Goal: Information Seeking & Learning: Learn about a topic

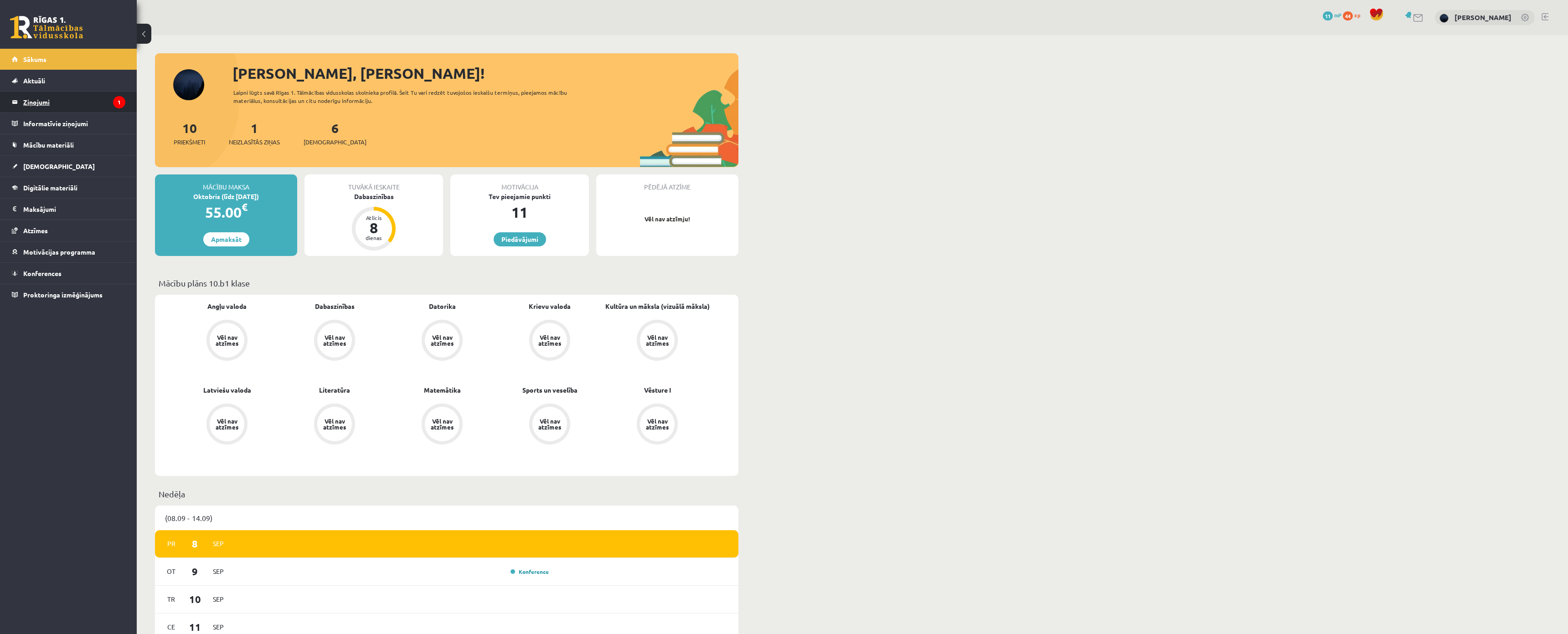
click at [66, 103] on legend "Ziņojumi 1" at bounding box center [74, 102] width 102 height 21
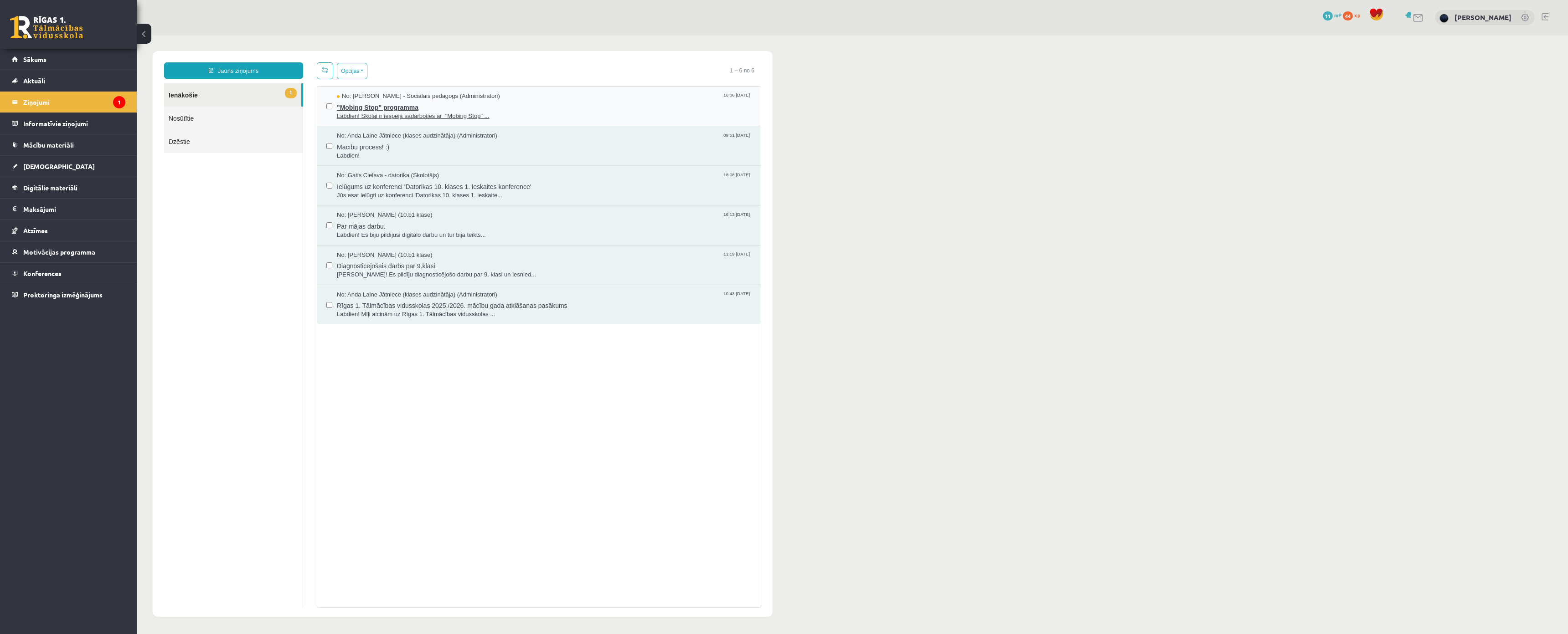
click at [397, 104] on span ""Mobing Stop" programma" at bounding box center [544, 106] width 415 height 12
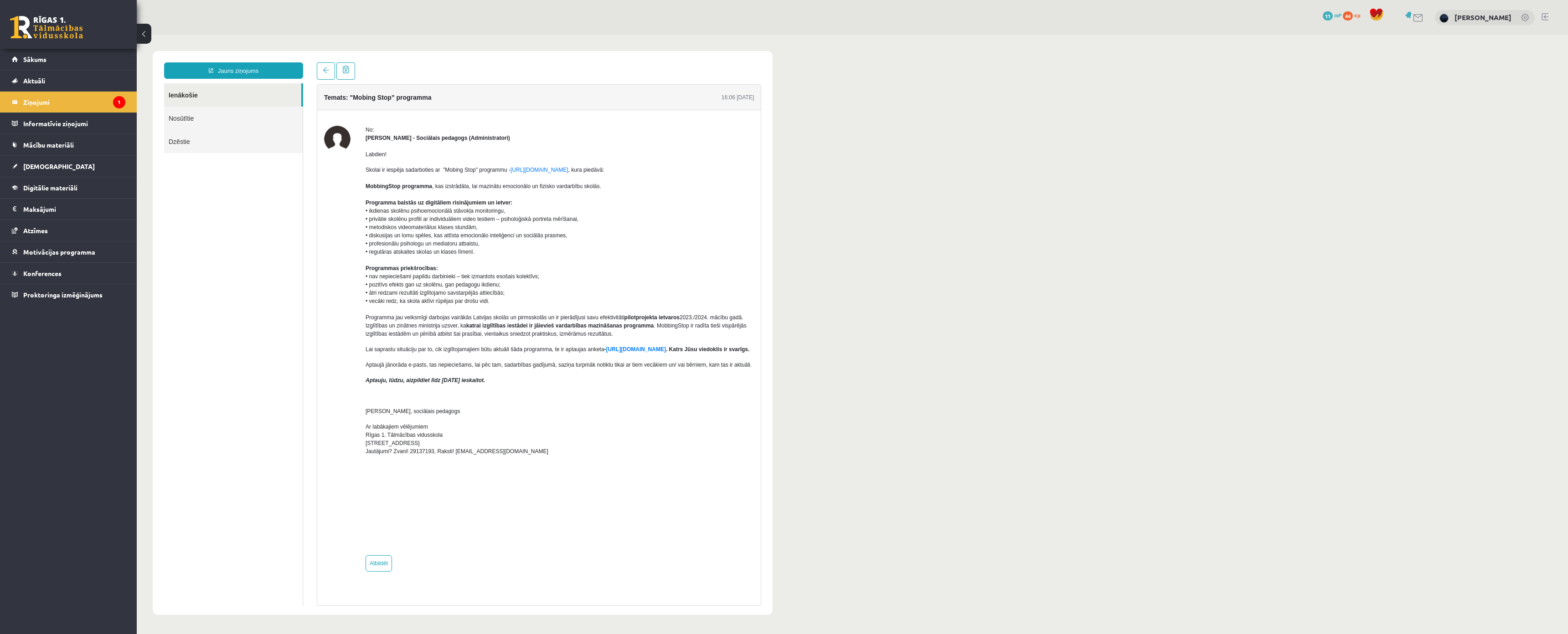
drag, startPoint x: 1838, startPoint y: 35, endPoint x: 528, endPoint y: 139, distance: 1314.1
click at [528, 139] on div "[PERSON_NAME] - Sociālais pedagogs (Administratori)" at bounding box center [560, 138] width 388 height 8
drag, startPoint x: 499, startPoint y: 139, endPoint x: 408, endPoint y: 215, distance: 118.6
click at [408, 215] on p "Skolai ir iespēja sadarboties ar "Mobing Stop" programmu - https://mobbingstop.…" at bounding box center [560, 252] width 388 height 172
drag, startPoint x: 367, startPoint y: 153, endPoint x: 623, endPoint y: 192, distance: 259.0
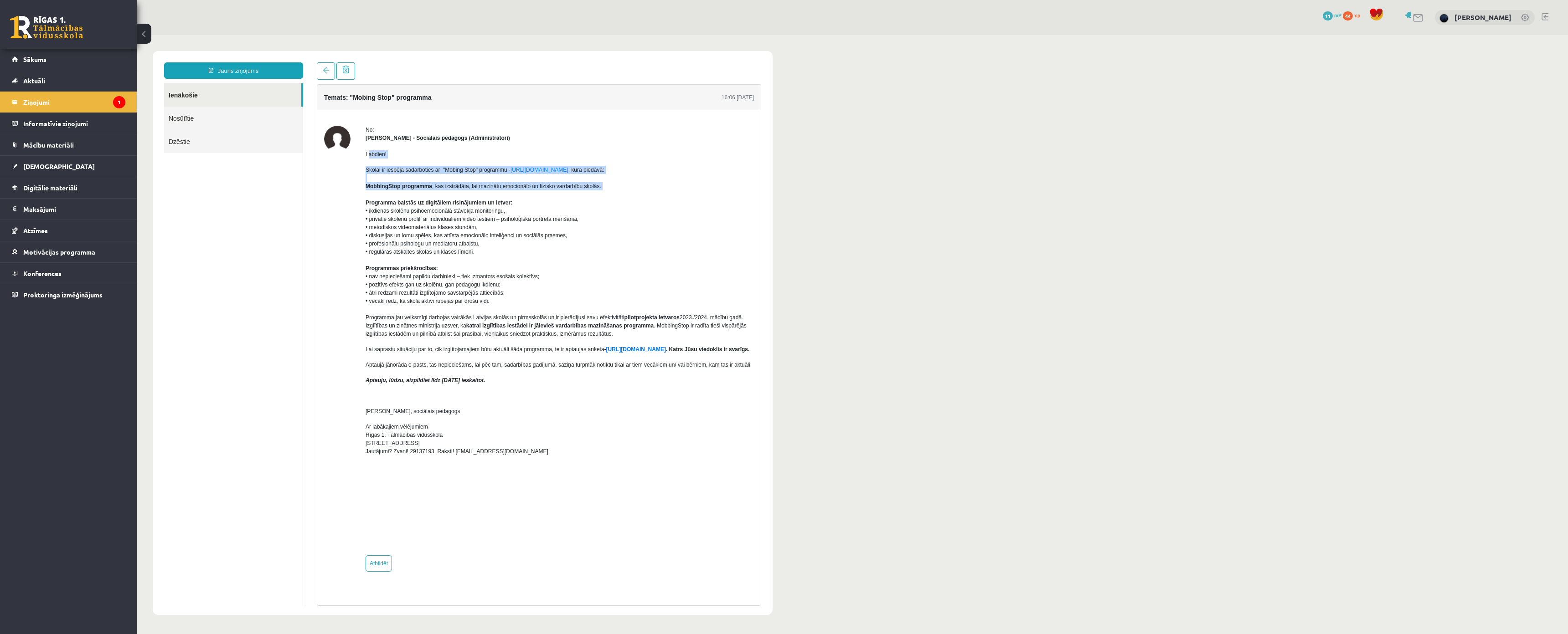
click at [623, 192] on div "Labdien! Skolai ir iespēja sadarboties ar "Mobing Stop" programmu - https://mob…" at bounding box center [560, 346] width 388 height 406
click at [365, 224] on div "No: Dagnija Gaubšteina - Sociālais pedagogs (Administratori) Labdien! Skolai ir…" at bounding box center [539, 349] width 430 height 446
drag, startPoint x: 356, startPoint y: 201, endPoint x: 520, endPoint y: 212, distance: 164.4
click at [520, 212] on div "No: Dagnija Gaubšteina - Sociālais pedagogs (Administratori) Labdien! Skolai ir…" at bounding box center [539, 349] width 430 height 446
click at [450, 211] on p "Skolai ir iespēja sadarboties ar "Mobing Stop" programmu - https://mobbingstop.…" at bounding box center [560, 252] width 388 height 172
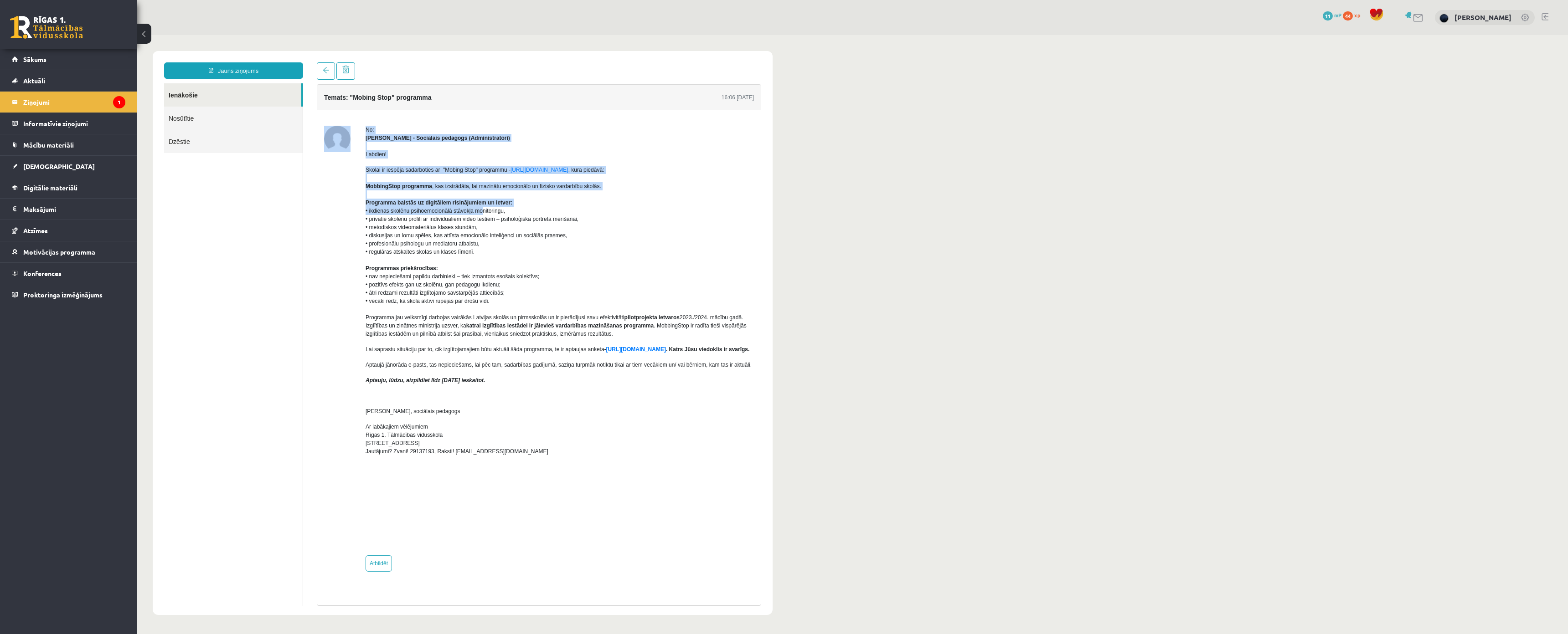
drag, startPoint x: 349, startPoint y: 204, endPoint x: 463, endPoint y: 201, distance: 114.0
click at [481, 207] on div "No: Dagnija Gaubšteina - Sociālais pedagogs (Administratori) Labdien! Skolai ir…" at bounding box center [539, 349] width 430 height 446
click at [366, 195] on p "Skolai ir iespēja sadarboties ar "Mobing Stop" programmu - https://mobbingstop.…" at bounding box center [560, 252] width 388 height 172
click at [373, 200] on b "Programma balstās uz digitāliem risinājumiem un ietver:" at bounding box center [439, 203] width 147 height 6
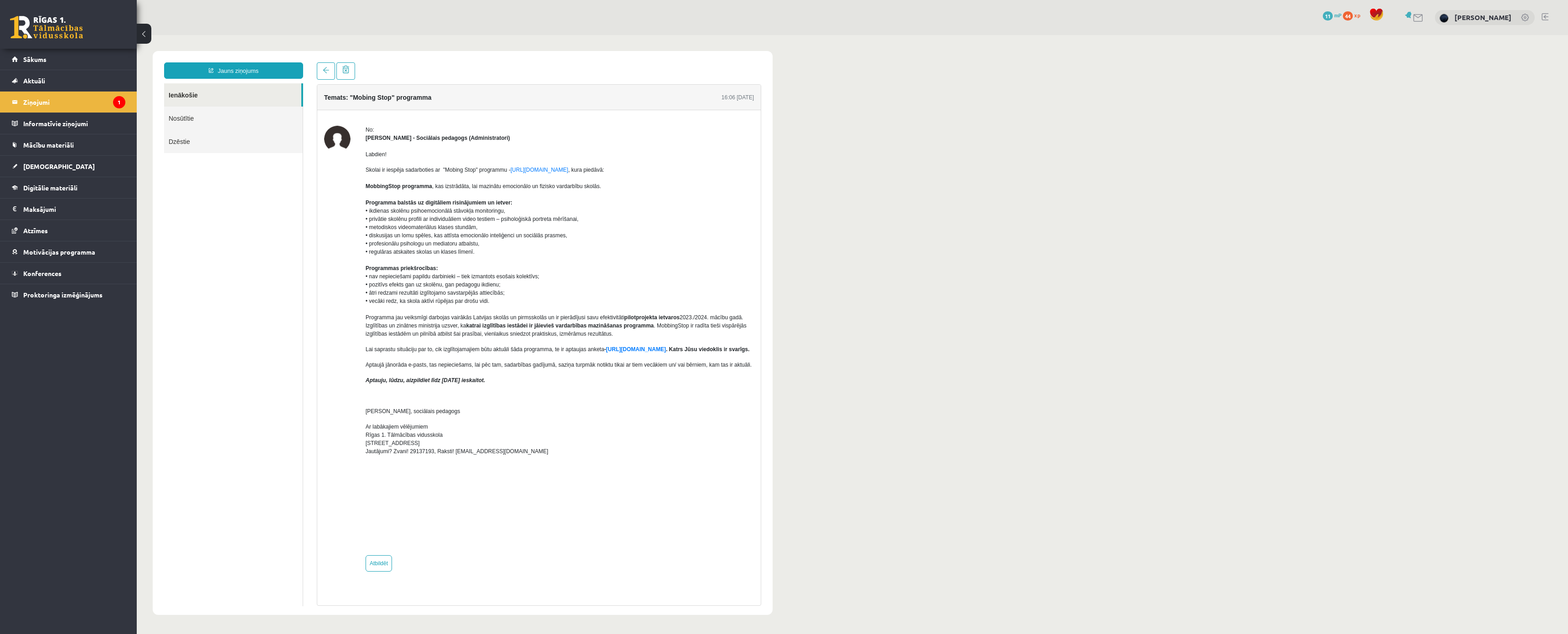
click at [369, 201] on b "Programma balstās uz digitāliem risinājumiem un ietver:" at bounding box center [439, 203] width 147 height 6
drag, startPoint x: 365, startPoint y: 203, endPoint x: 488, endPoint y: 242, distance: 129.0
click at [503, 249] on div "No: Dagnija Gaubšteina - Sociālais pedagogs (Administratori) Labdien! Skolai ir…" at bounding box center [539, 349] width 430 height 446
click at [550, 242] on p "Skolai ir iespēja sadarboties ar "Mobing Stop" programmu - https://mobbingstop.…" at bounding box center [560, 252] width 388 height 172
click at [57, 111] on legend "Ziņojumi 1" at bounding box center [74, 102] width 102 height 21
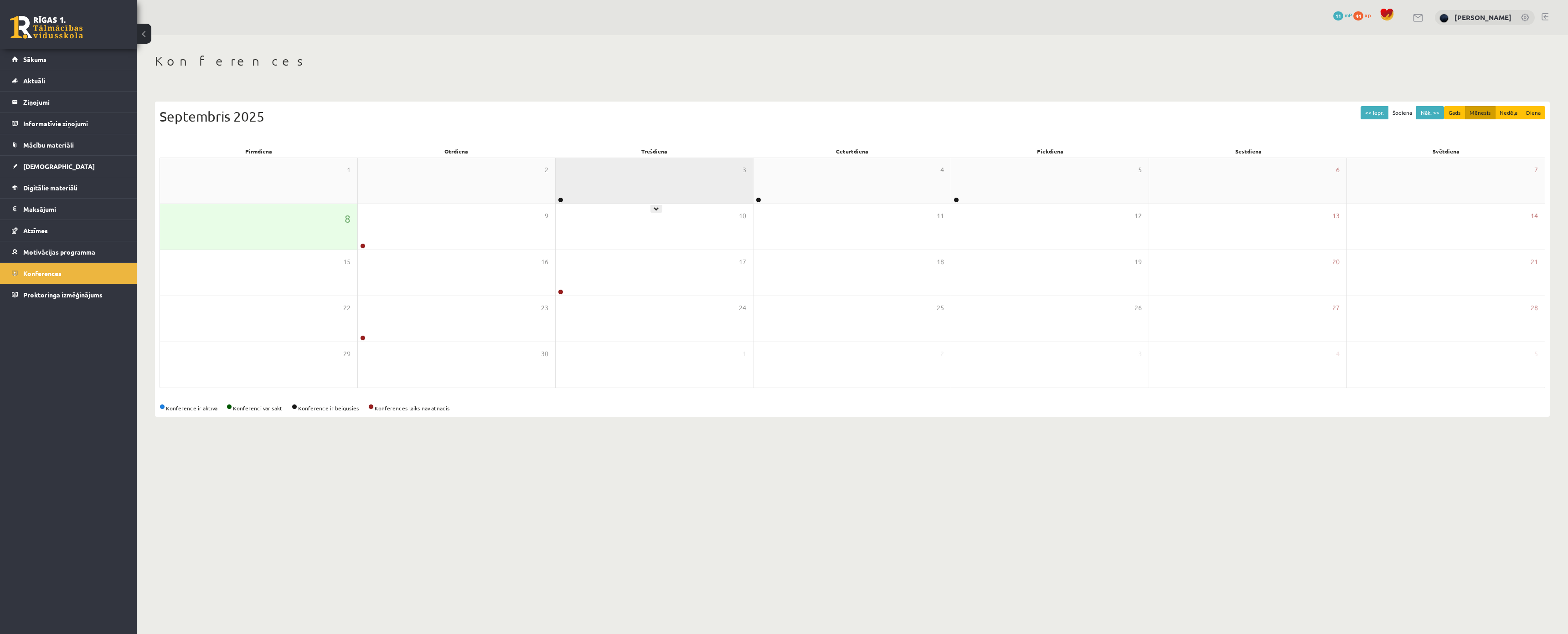
click at [669, 198] on div "3" at bounding box center [654, 181] width 197 height 46
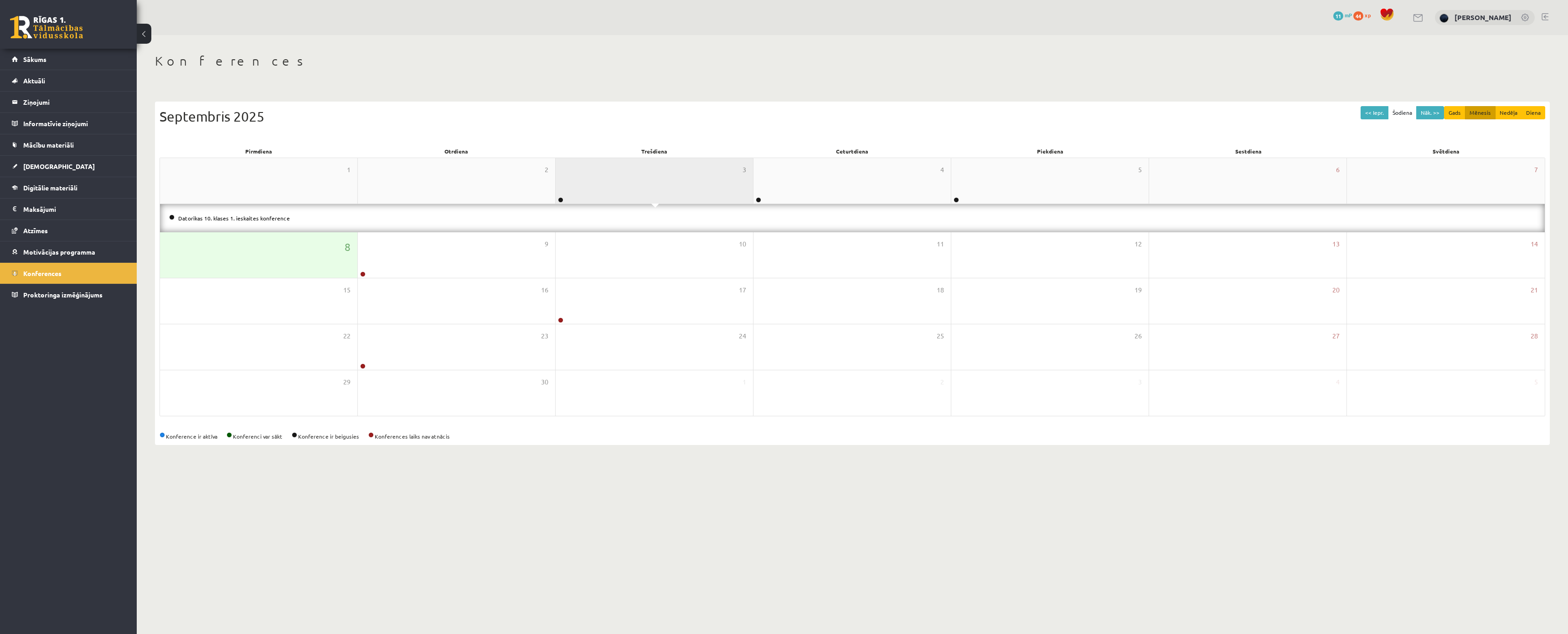
click at [669, 198] on div "3" at bounding box center [654, 181] width 197 height 46
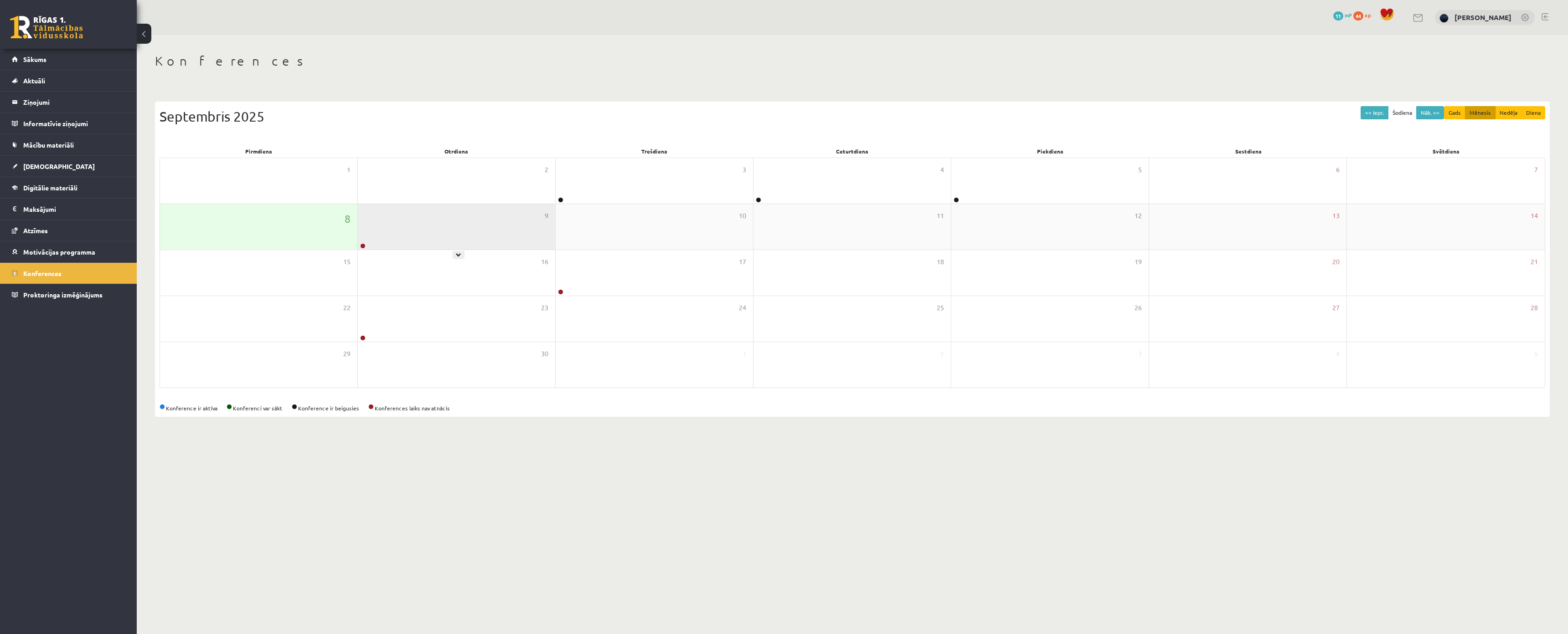
click at [398, 237] on div "9" at bounding box center [457, 226] width 197 height 46
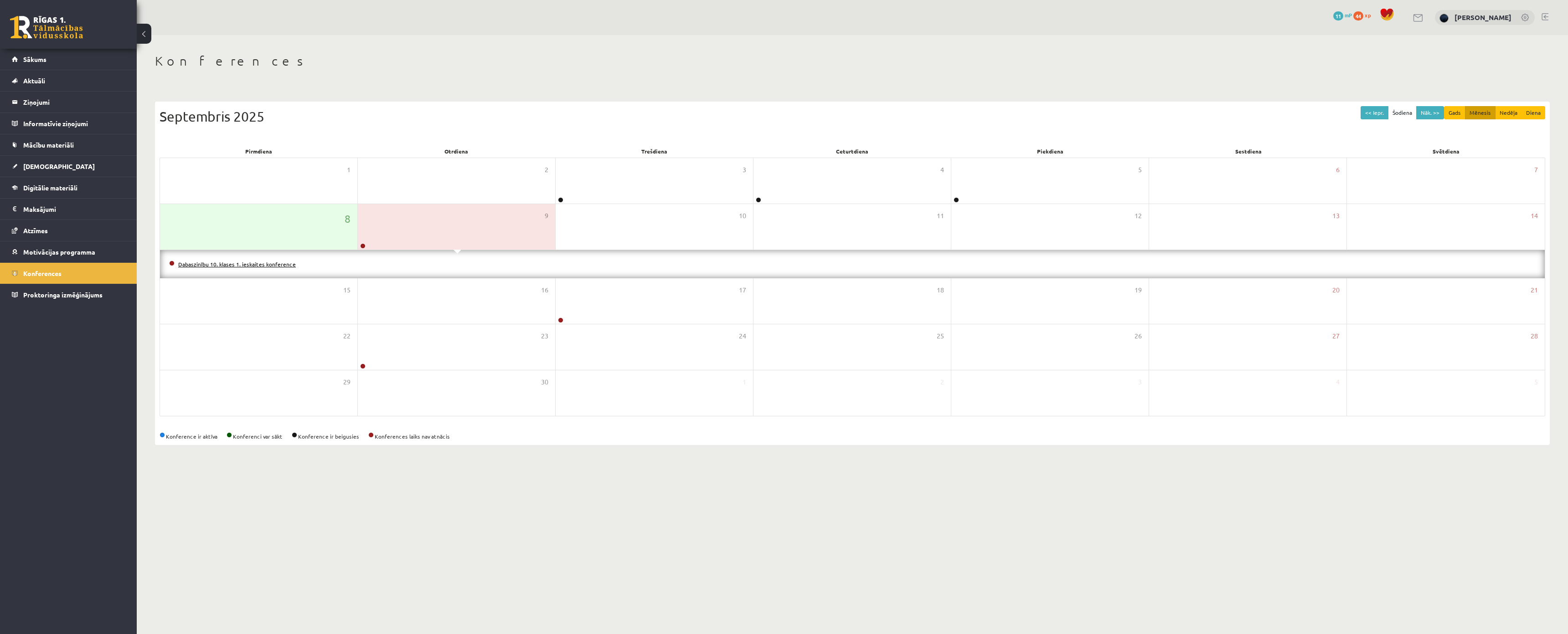
click at [253, 265] on link "Dabaszinību 10. klases 1. ieskaites konference" at bounding box center [237, 264] width 117 height 7
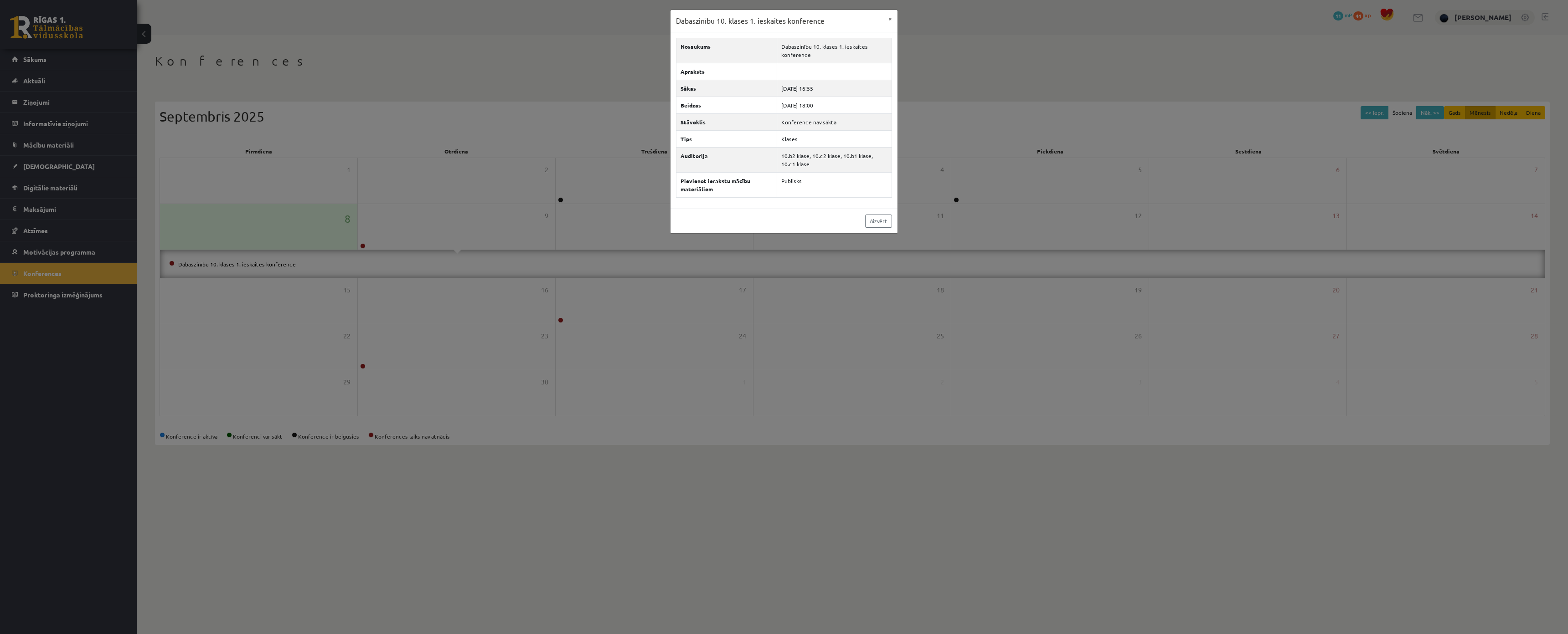
click at [398, 287] on div "Dabaszinību 10. klases 1. ieskaites konference × Nosaukums Dabaszinību 10. klas…" at bounding box center [784, 317] width 1568 height 634
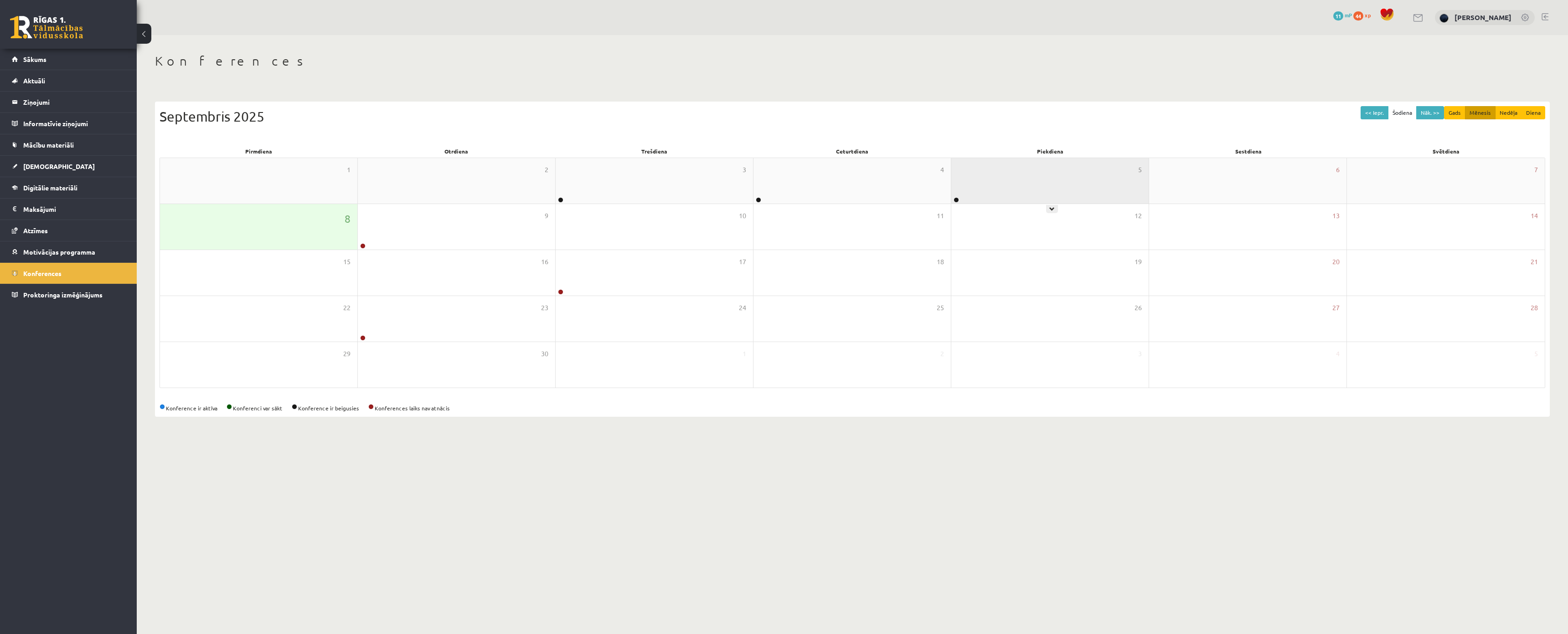
click at [1003, 178] on div "5" at bounding box center [1050, 181] width 197 height 46
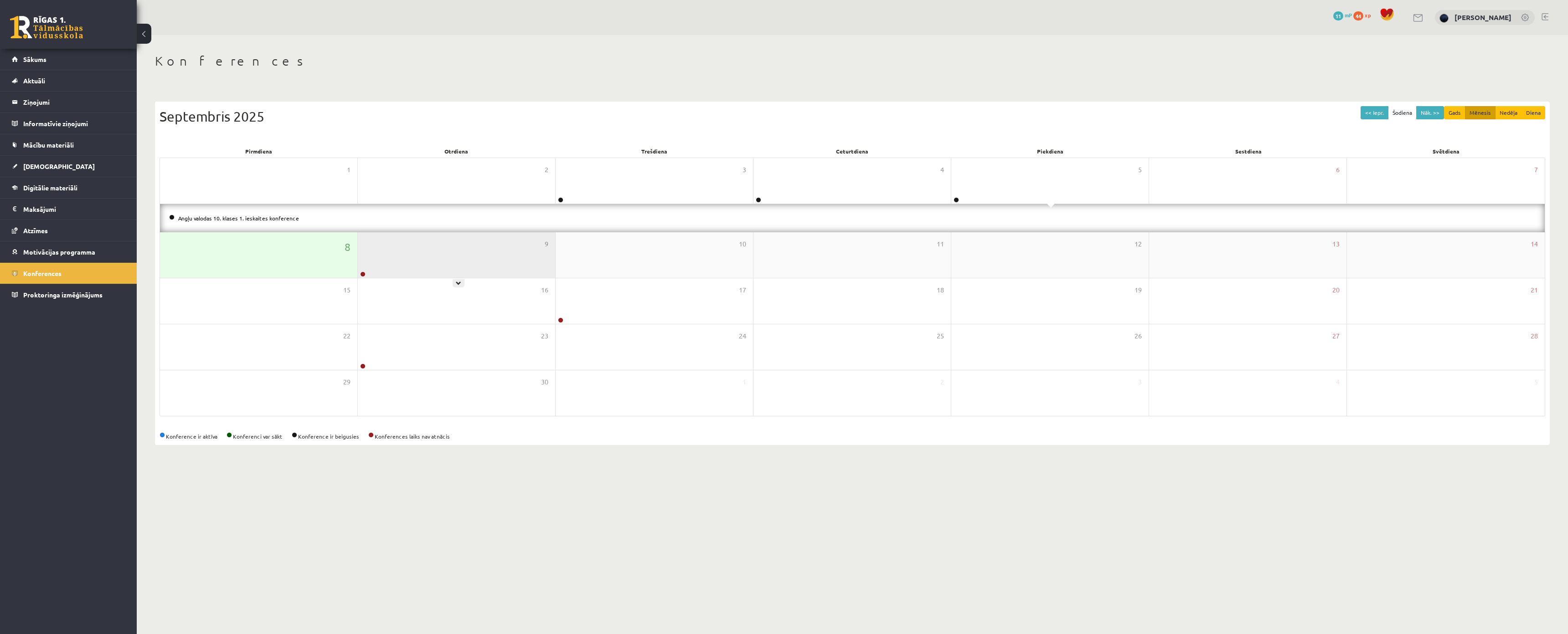
click at [430, 257] on div "9" at bounding box center [457, 255] width 197 height 46
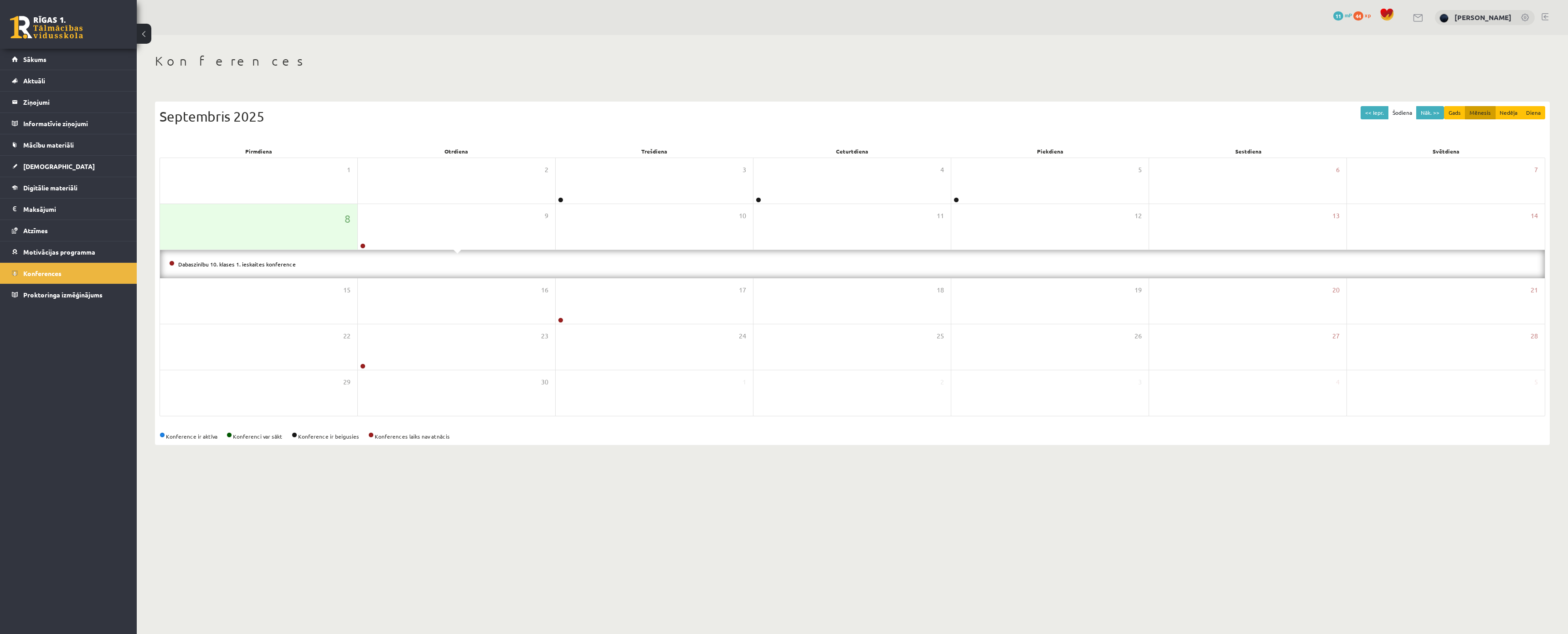
click at [206, 268] on li "Dabaszinību 10. klases 1. ieskaites konference" at bounding box center [852, 264] width 1367 height 10
click at [208, 265] on link "Dabaszinību 10. klases 1. ieskaites konference" at bounding box center [237, 264] width 117 height 7
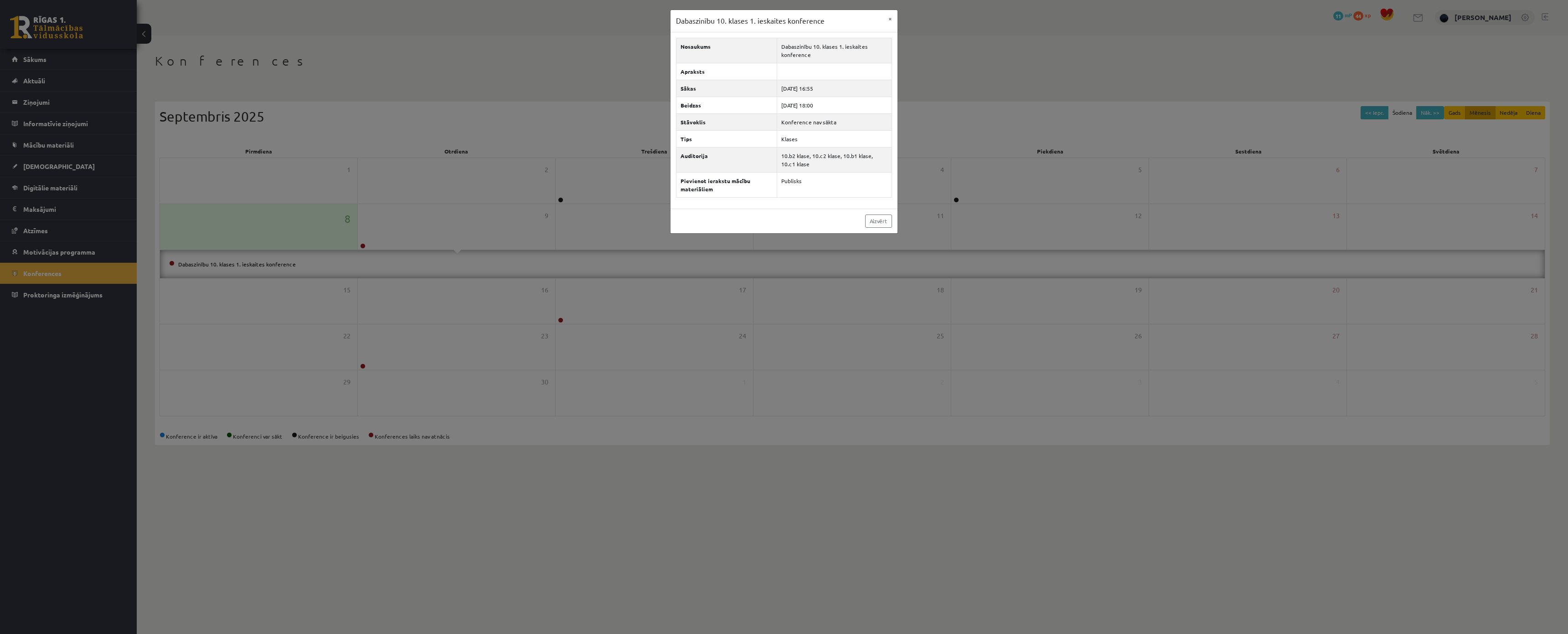
click at [444, 336] on div "Dabaszinību 10. klases 1. ieskaites konference × Nosaukums Dabaszinību 10. klas…" at bounding box center [784, 317] width 1568 height 634
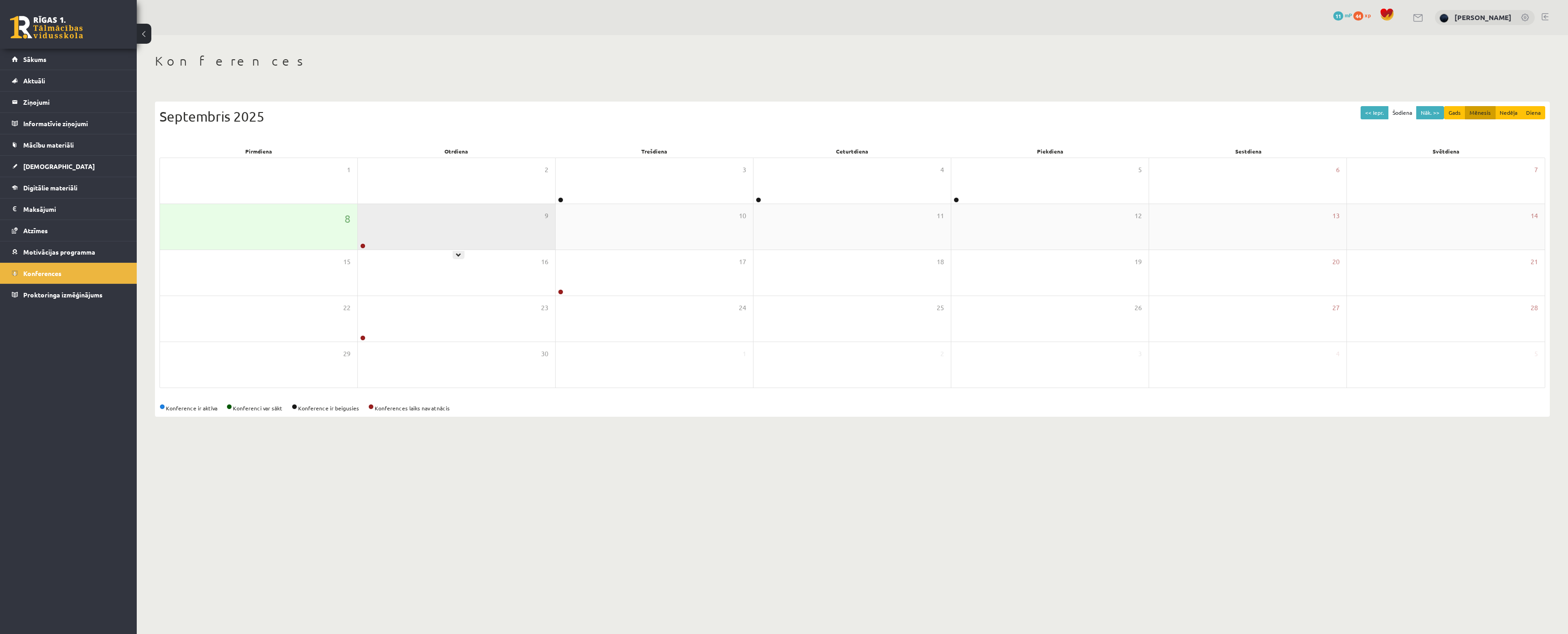
click at [440, 220] on div "9" at bounding box center [457, 226] width 197 height 46
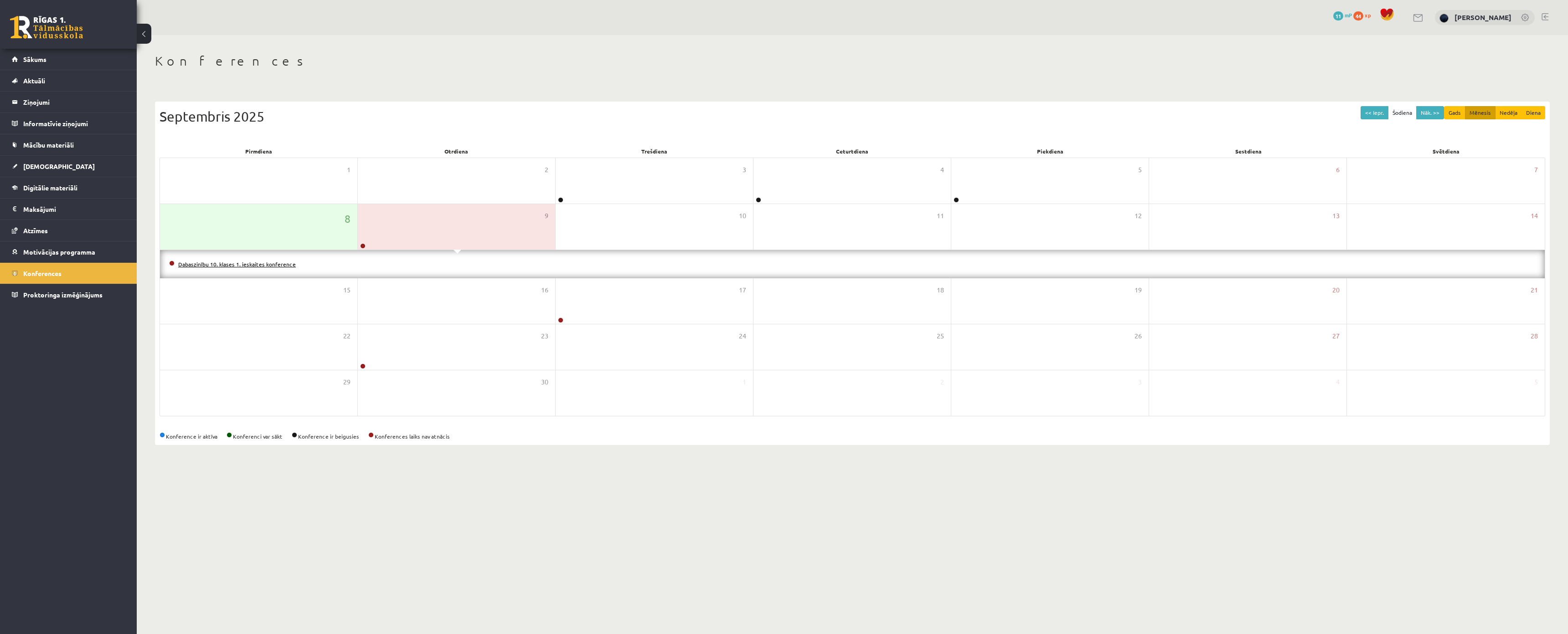
click at [225, 262] on link "Dabaszinību 10. klases 1. ieskaites konference" at bounding box center [237, 264] width 117 height 7
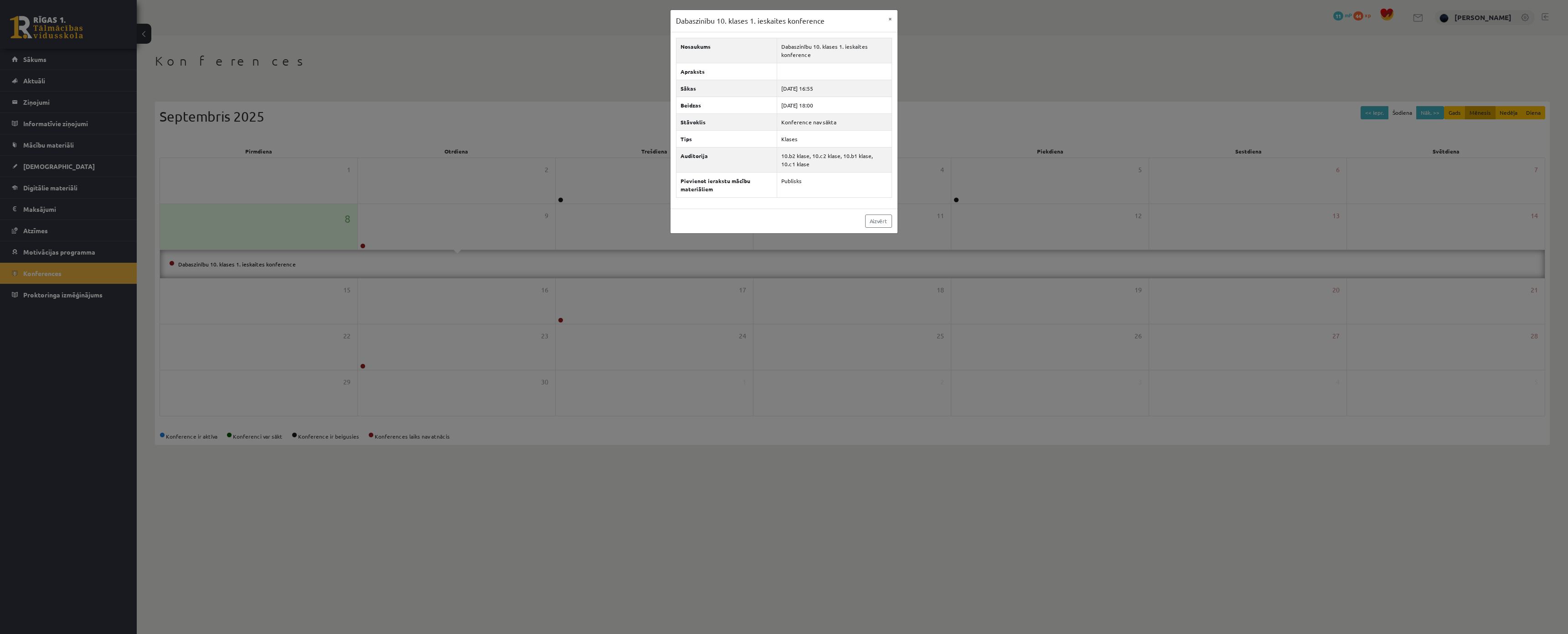
click at [504, 321] on div "Dabaszinību 10. klases 1. ieskaites konference × Nosaukums Dabaszinību 10. klas…" at bounding box center [784, 317] width 1568 height 634
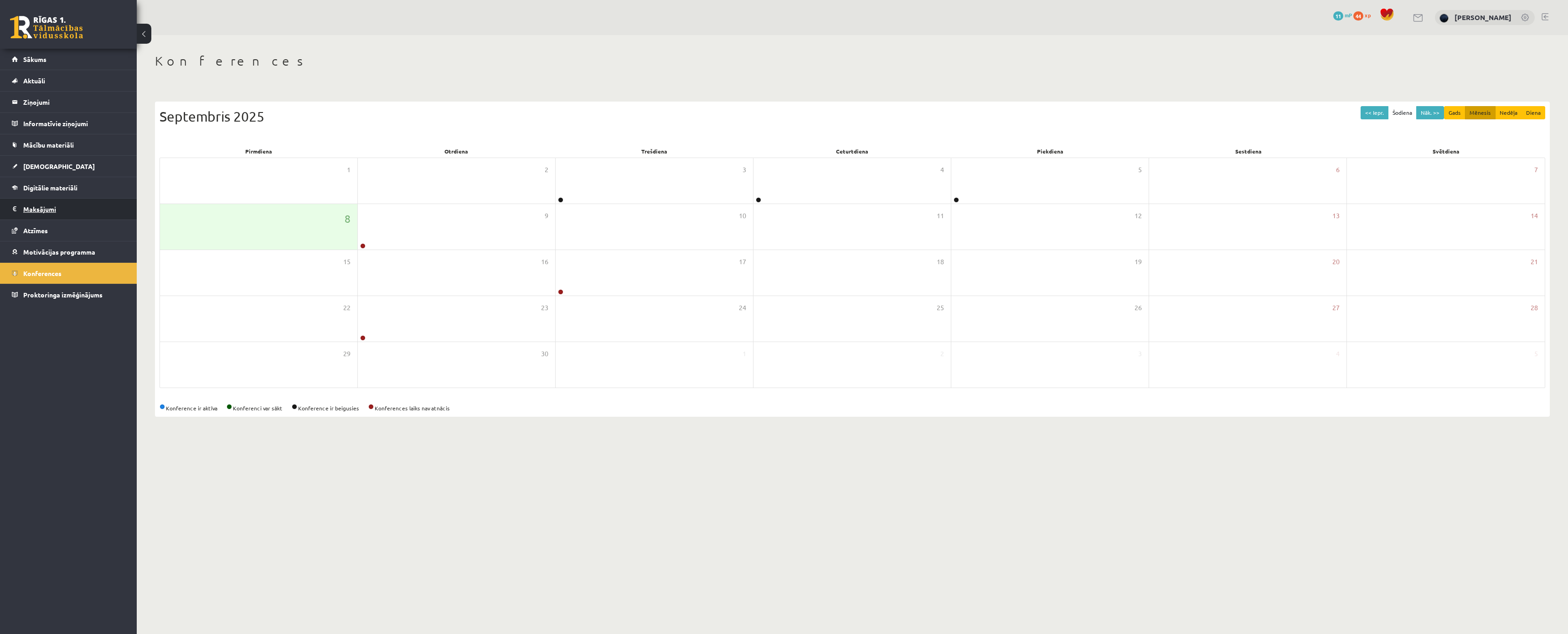
click at [46, 206] on legend "Maksājumi 0" at bounding box center [74, 209] width 102 height 21
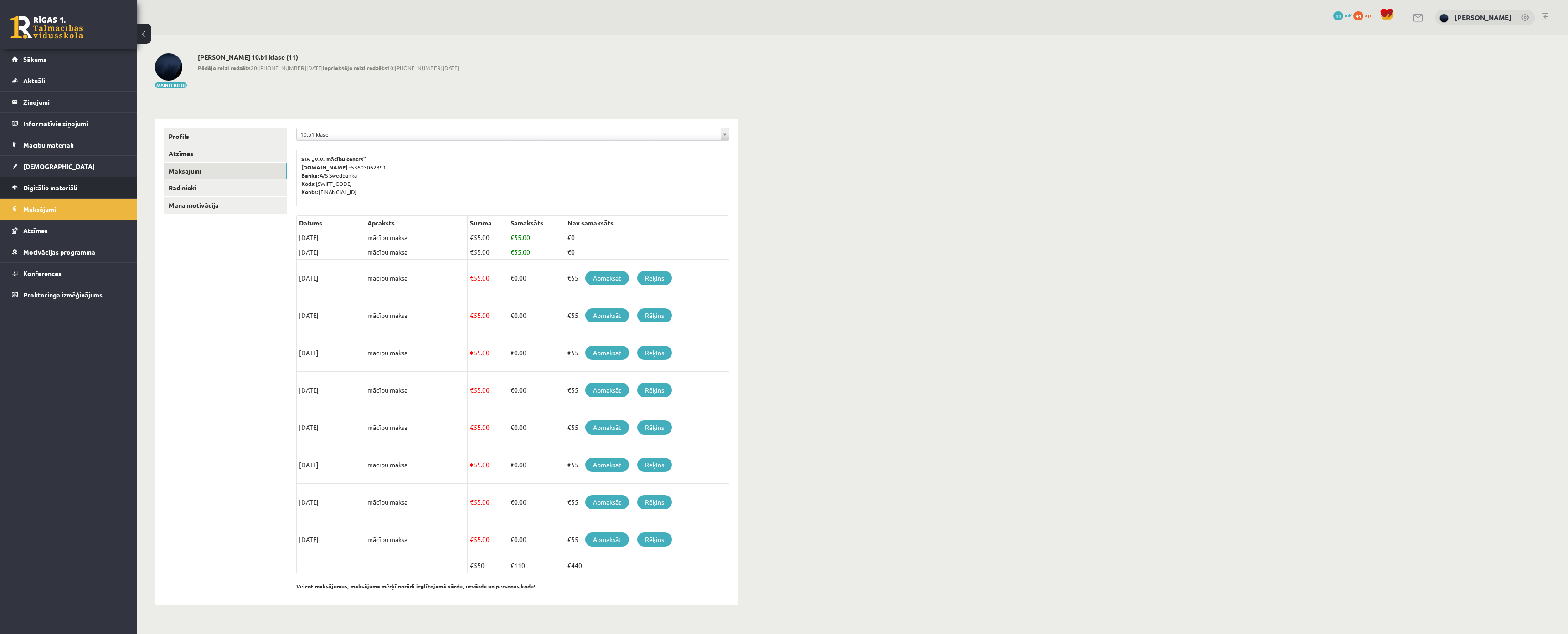
click at [51, 184] on span "Digitālie materiāli" at bounding box center [50, 187] width 54 height 8
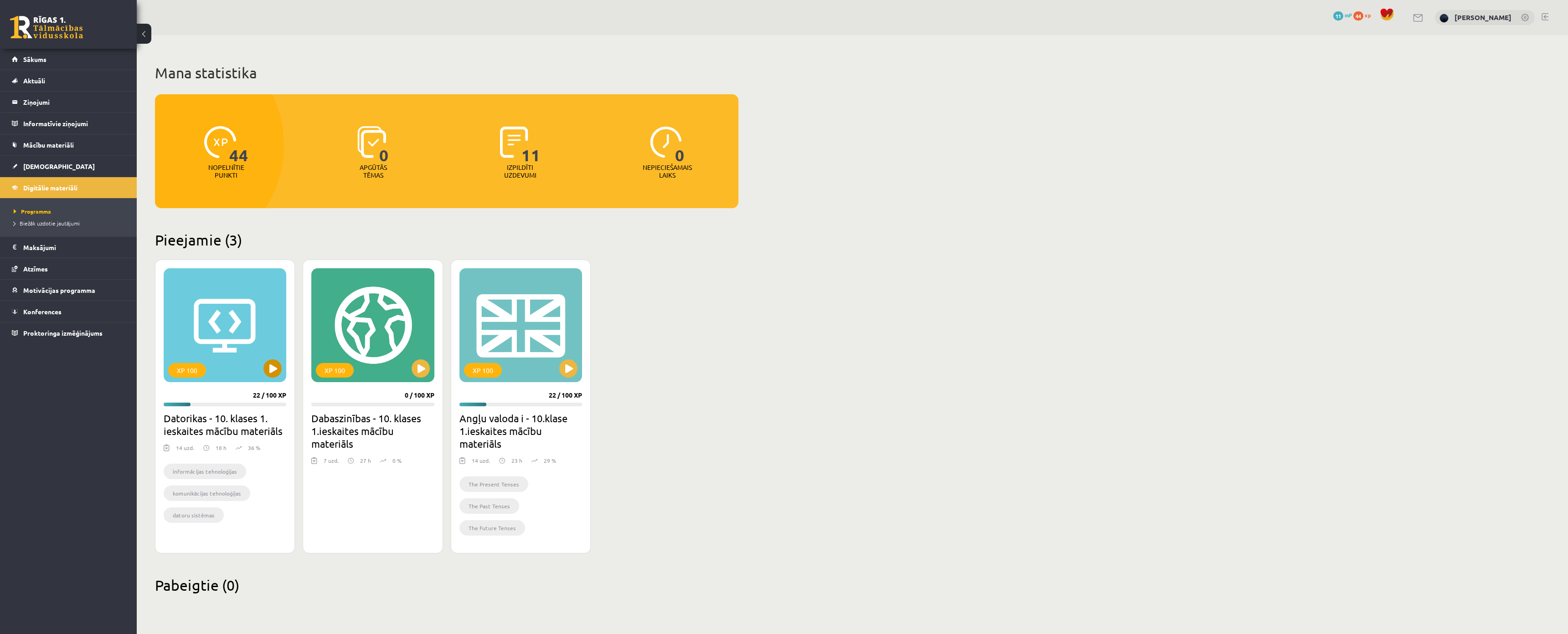
scroll to position [44, 0]
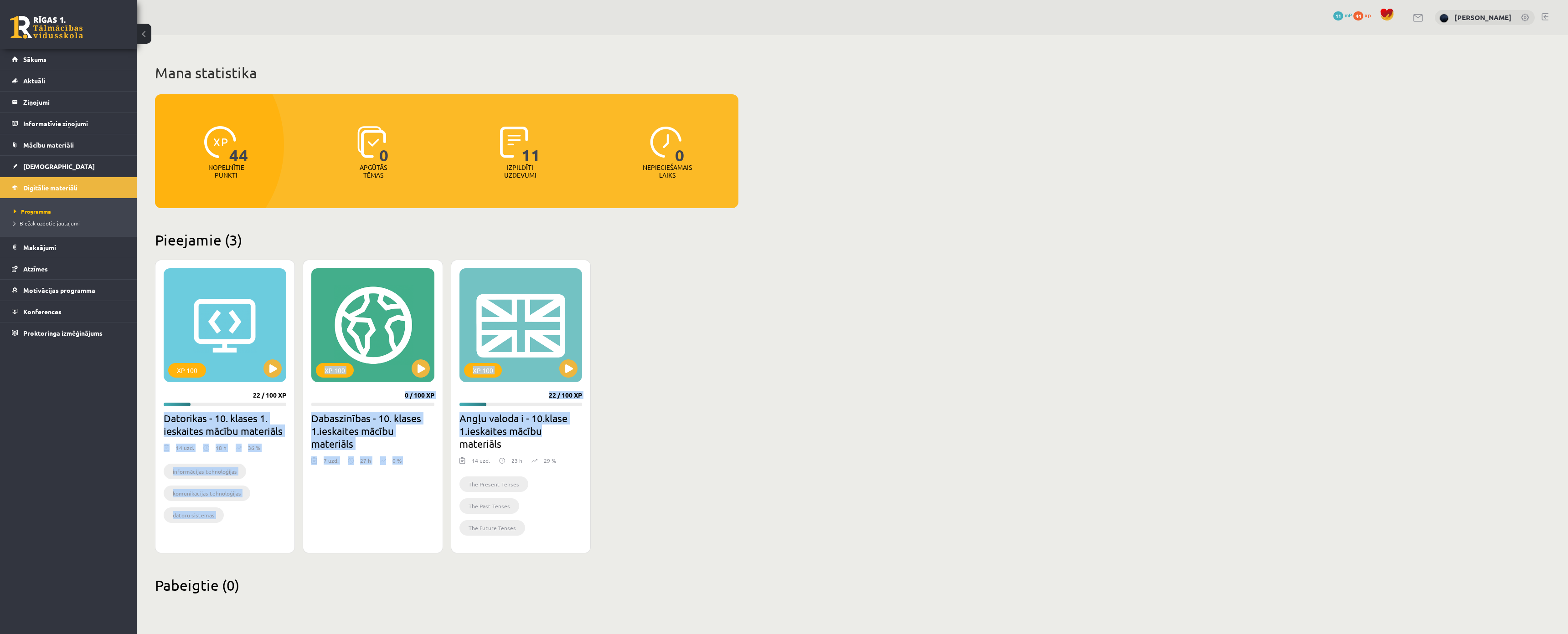
drag, startPoint x: 701, startPoint y: 392, endPoint x: 163, endPoint y: 370, distance: 538.4
click at [163, 370] on div "XP 100 22 / 100 XP Datorikas - 10. klases 1. ieskaites mācību materiāls 14 uzd.…" at bounding box center [447, 406] width 584 height 294
click at [154, 370] on div "Mana statistika 44 Nopelnītie punkti 0 Apgūtās tēmas 11 Izpildīti uzdevumi 0 Ne…" at bounding box center [447, 329] width 620 height 588
drag, startPoint x: 158, startPoint y: 369, endPoint x: 614, endPoint y: 382, distance: 456.2
click at [614, 382] on div "XP 100 22 / 100 XP Datorikas - 10. klases 1. ieskaites mācību materiāls 14 uzd.…" at bounding box center [447, 406] width 584 height 294
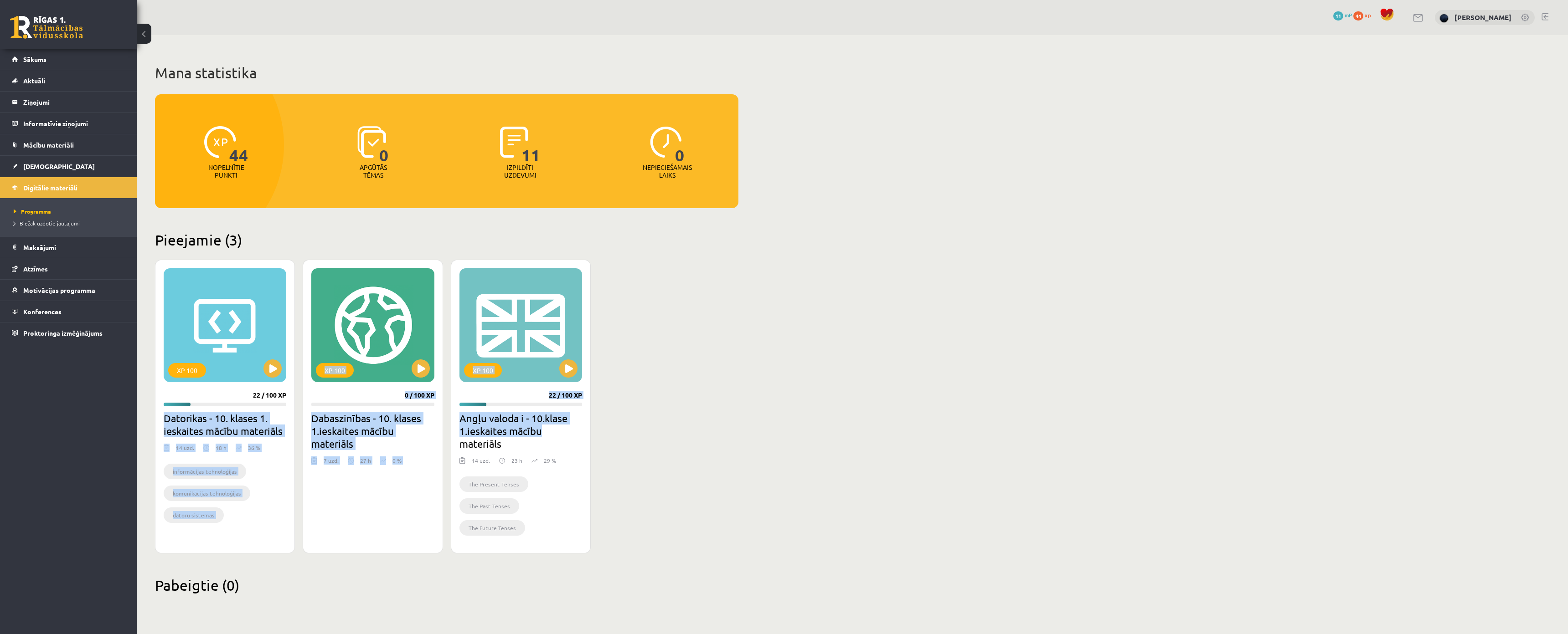
click at [555, 412] on h2 "Angļu valoda i - 10.klase 1.ieskaites mācību materiāls" at bounding box center [520, 431] width 122 height 38
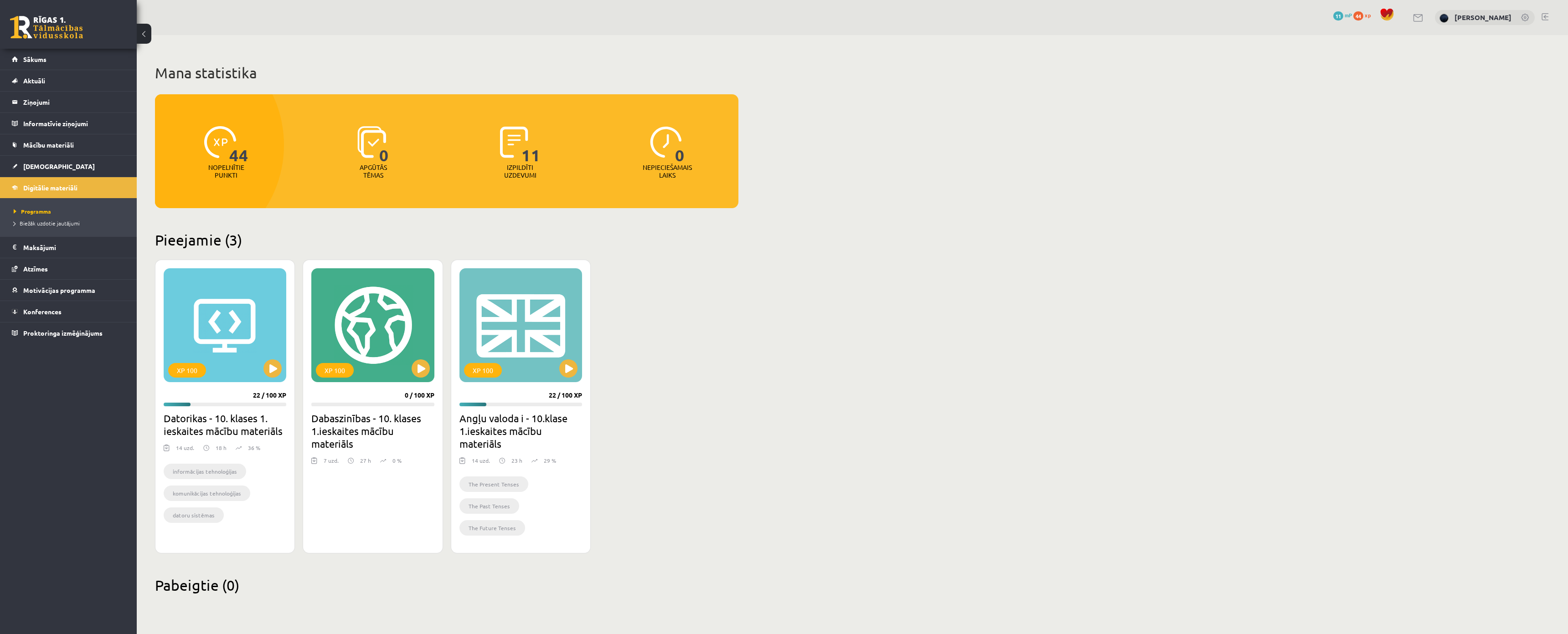
click at [864, 389] on div "Mana statistika 44 Nopelnītie punkti 0 Apgūtās tēmas 11 Izpildīti uzdevumi 0 Ne…" at bounding box center [852, 329] width 1431 height 588
click at [58, 291] on span "Motivācijas programma" at bounding box center [59, 290] width 72 height 8
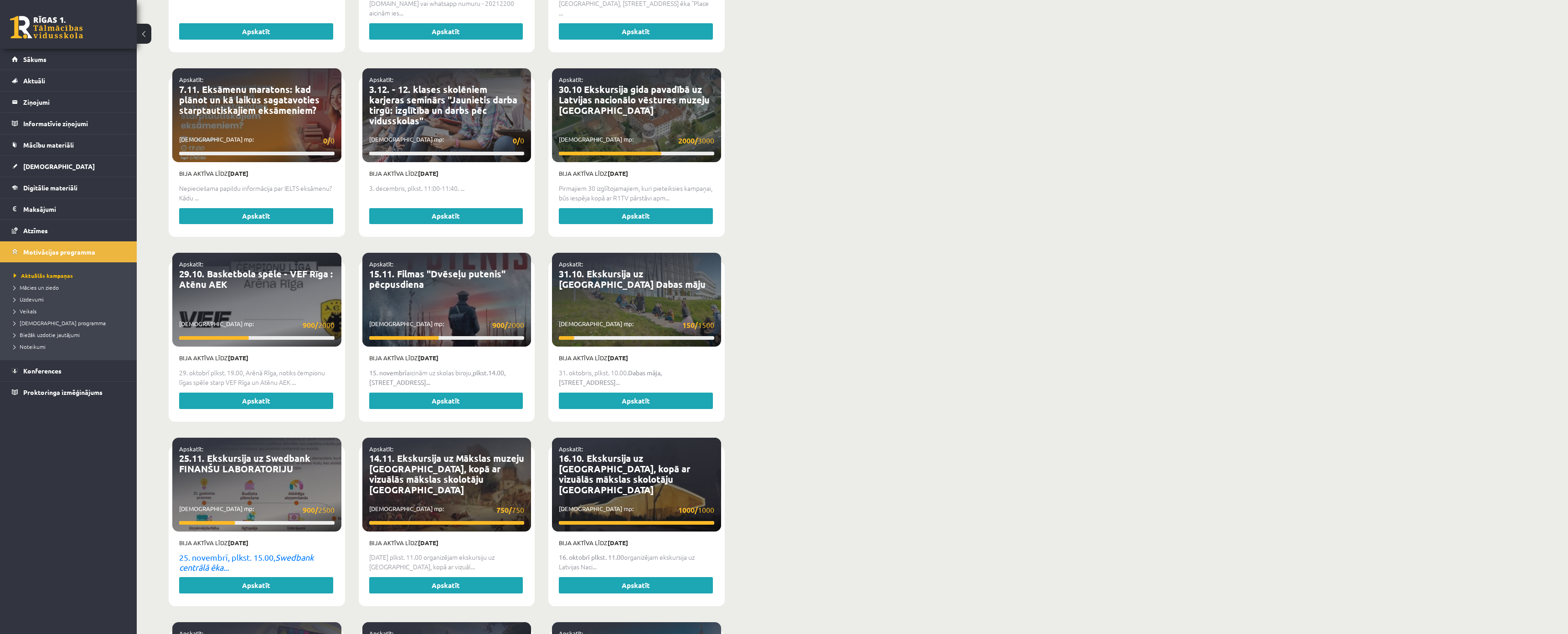
scroll to position [820, 0]
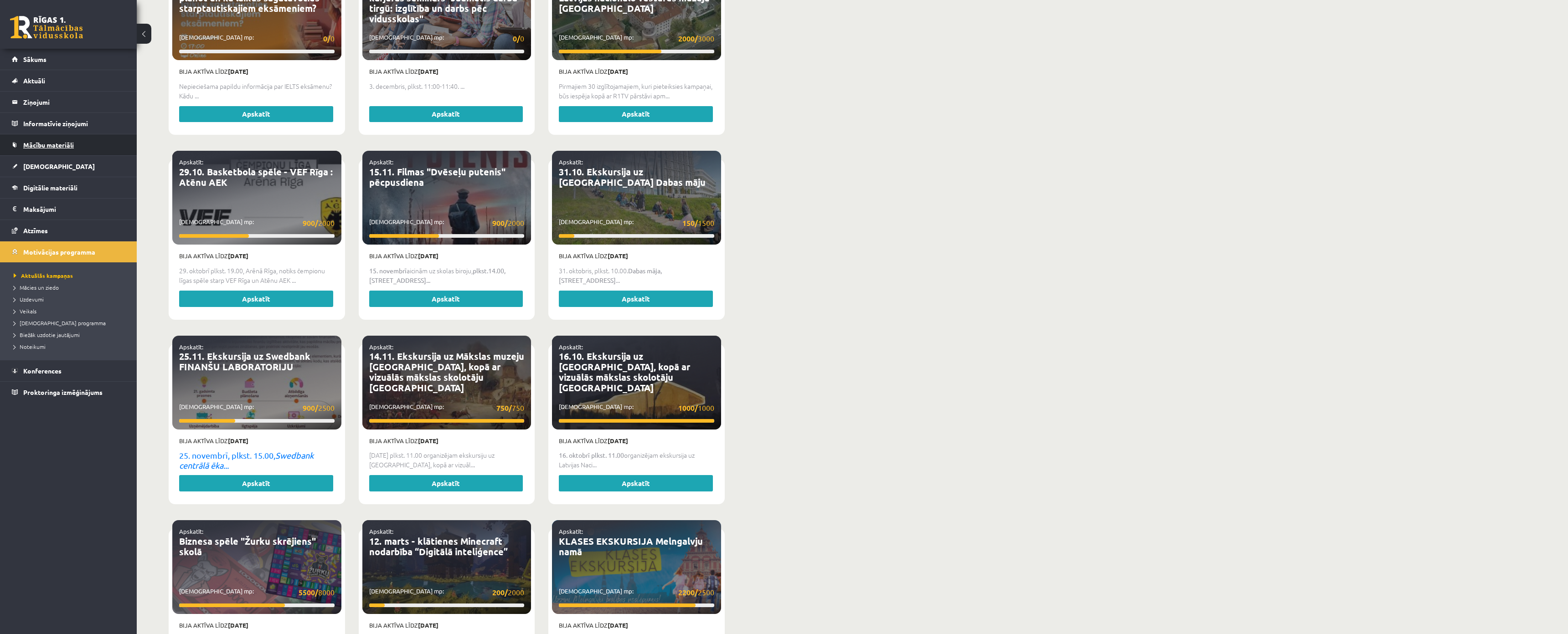
click at [49, 146] on span "Mācību materiāli" at bounding box center [48, 144] width 51 height 8
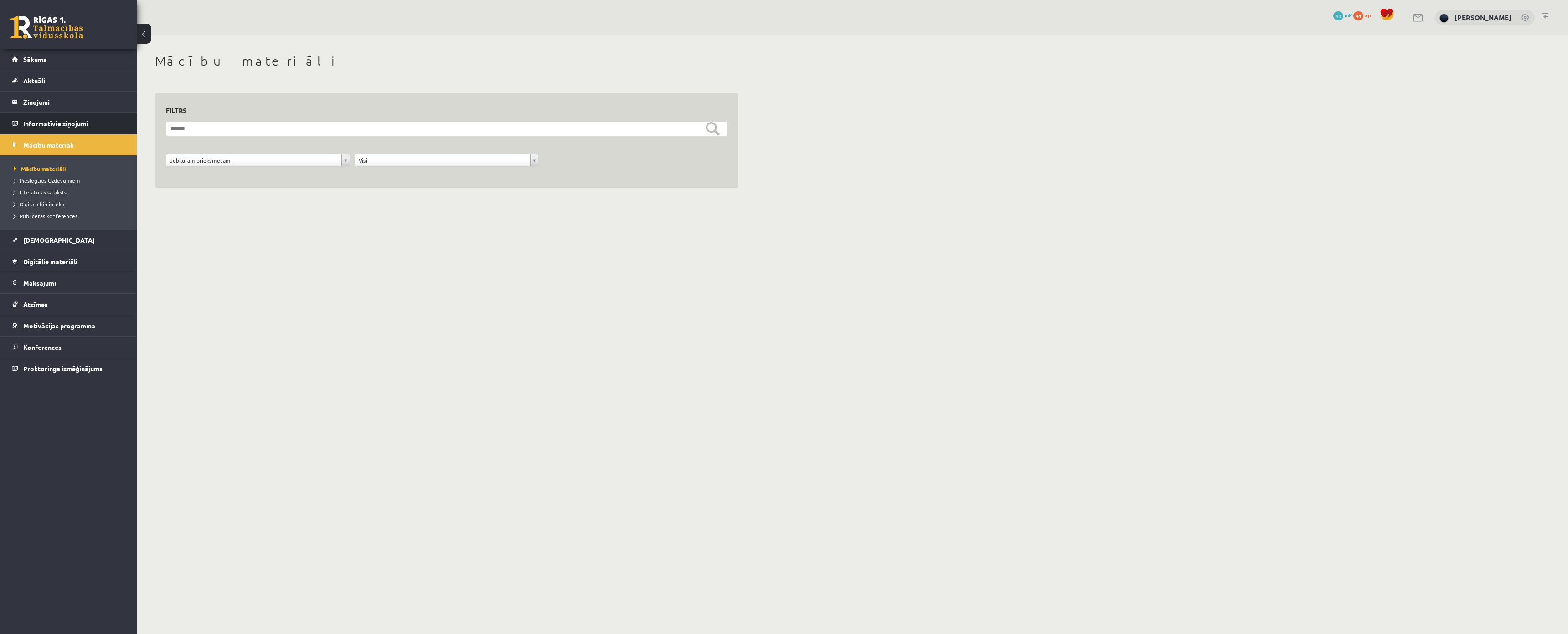
click at [55, 125] on legend "Informatīvie ziņojumi 0" at bounding box center [74, 124] width 102 height 21
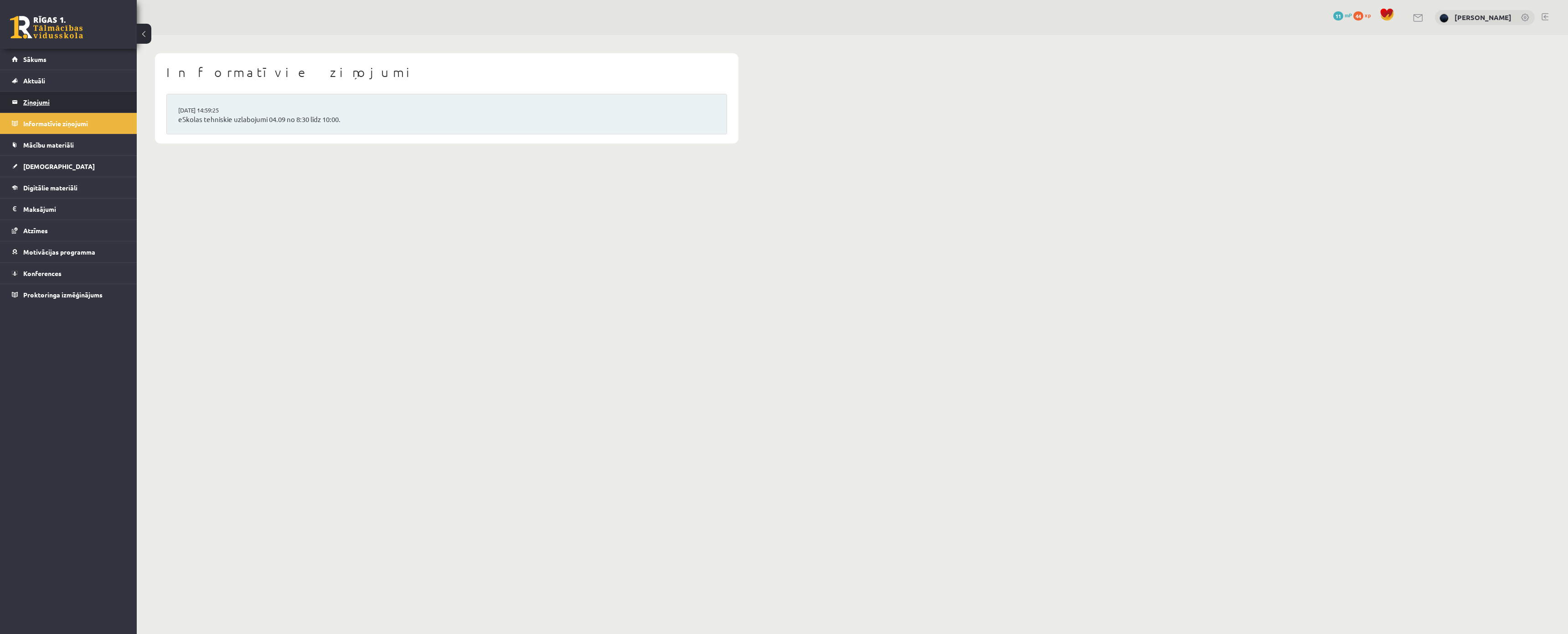
click at [56, 103] on legend "Ziņojumi 0" at bounding box center [74, 102] width 102 height 21
